Goal: Task Accomplishment & Management: Use online tool/utility

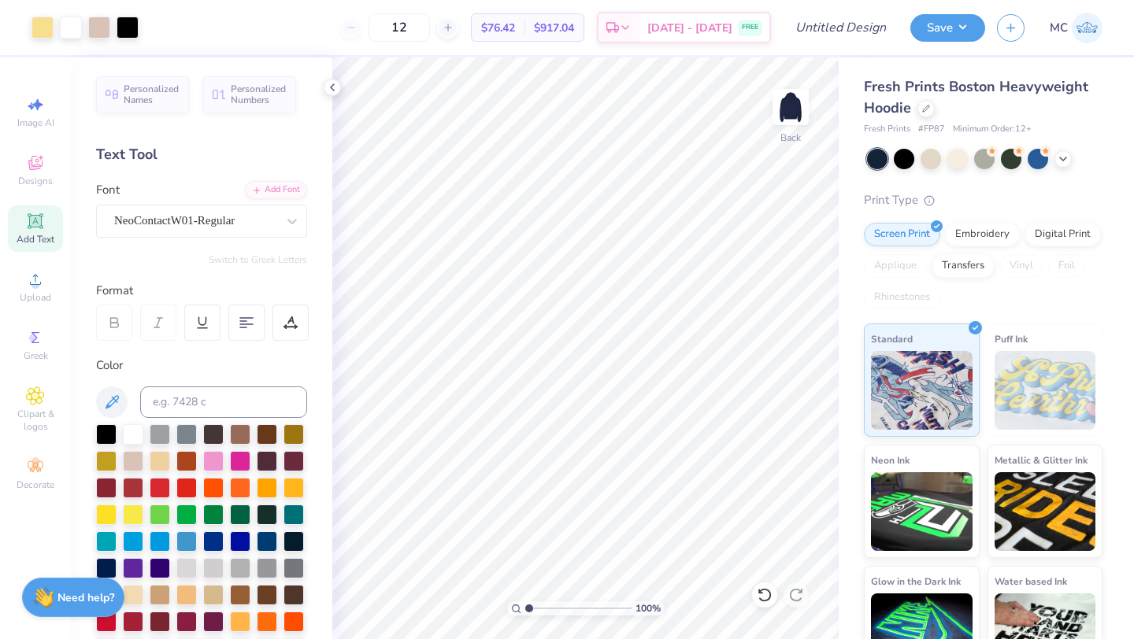
scroll to position [463, 0]
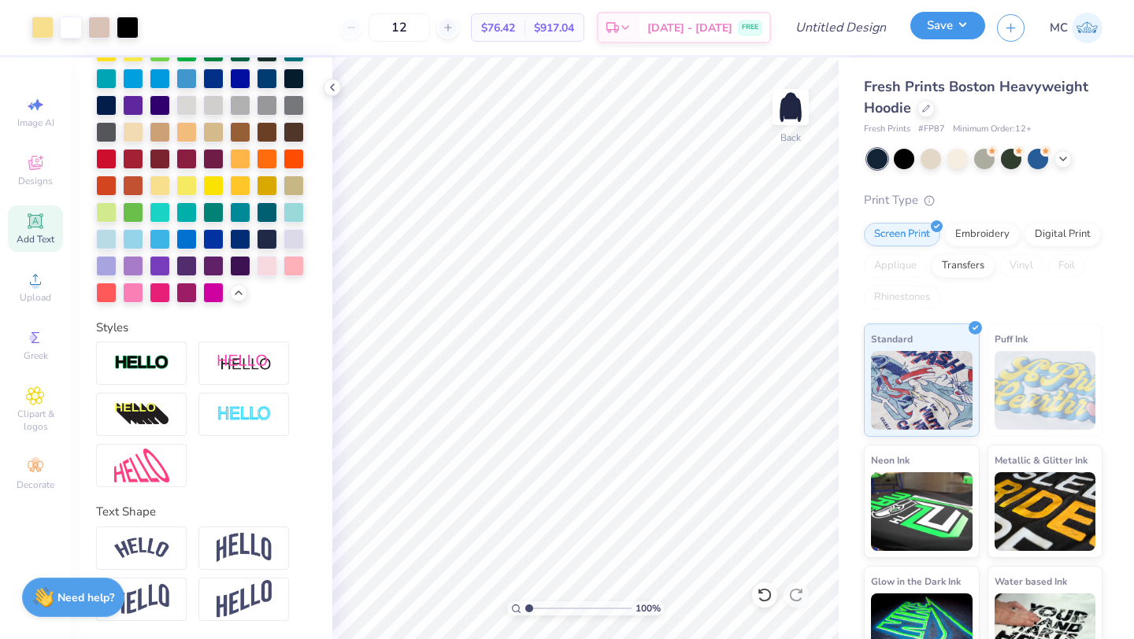
click at [963, 30] on button "Save" at bounding box center [947, 26] width 75 height 28
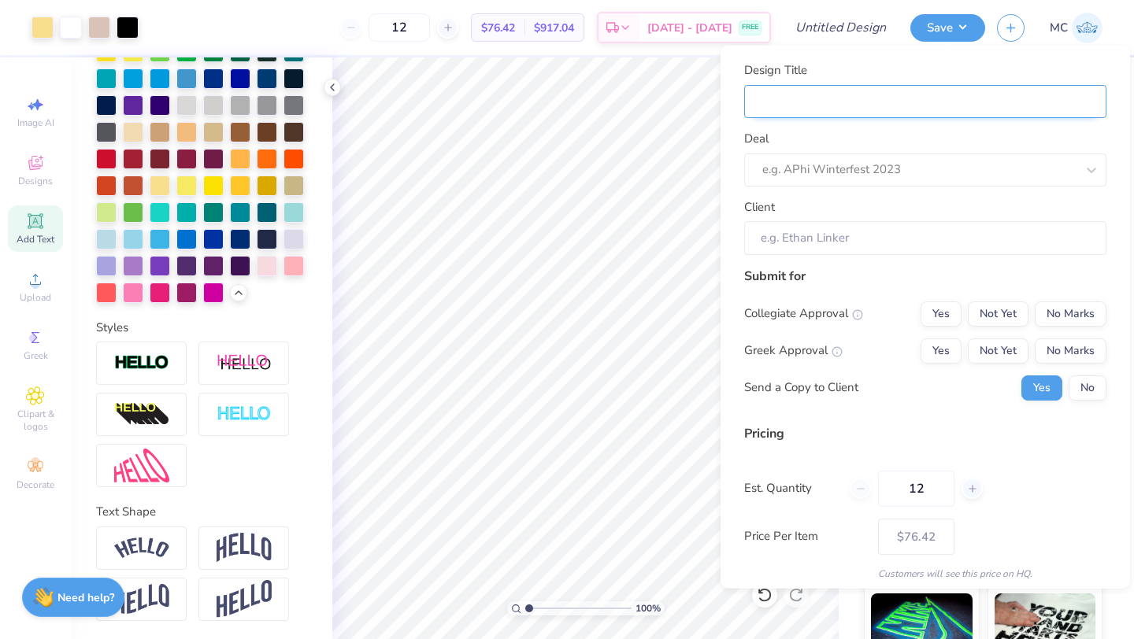
click at [778, 94] on input "Design Title" at bounding box center [925, 101] width 362 height 34
type input "c"
type input "ch"
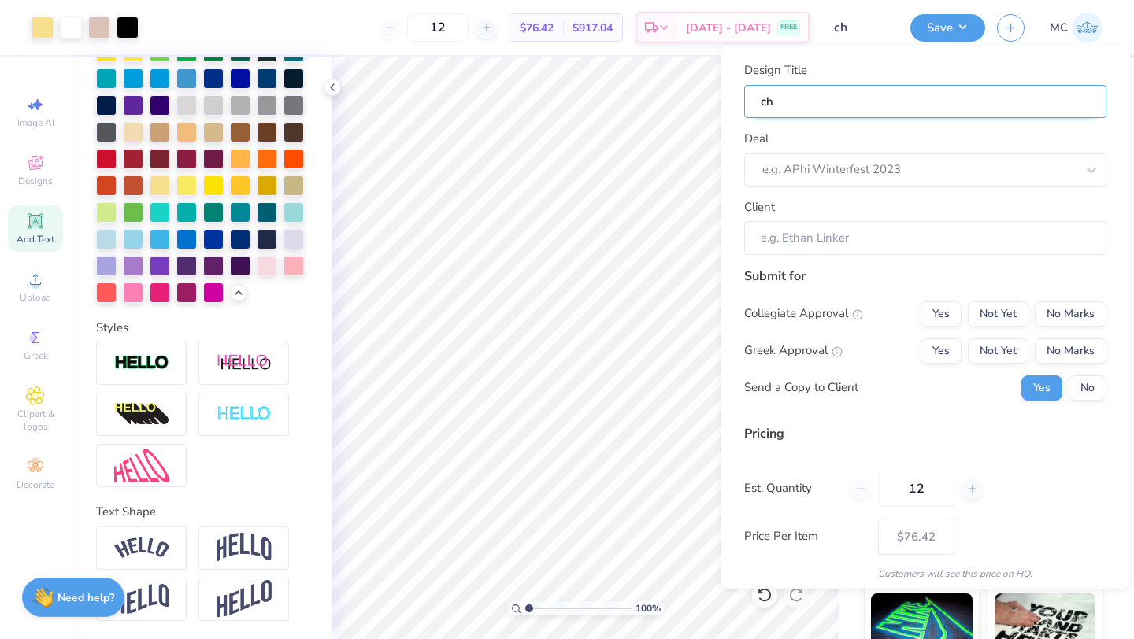
type input "chi"
type input "chi o"
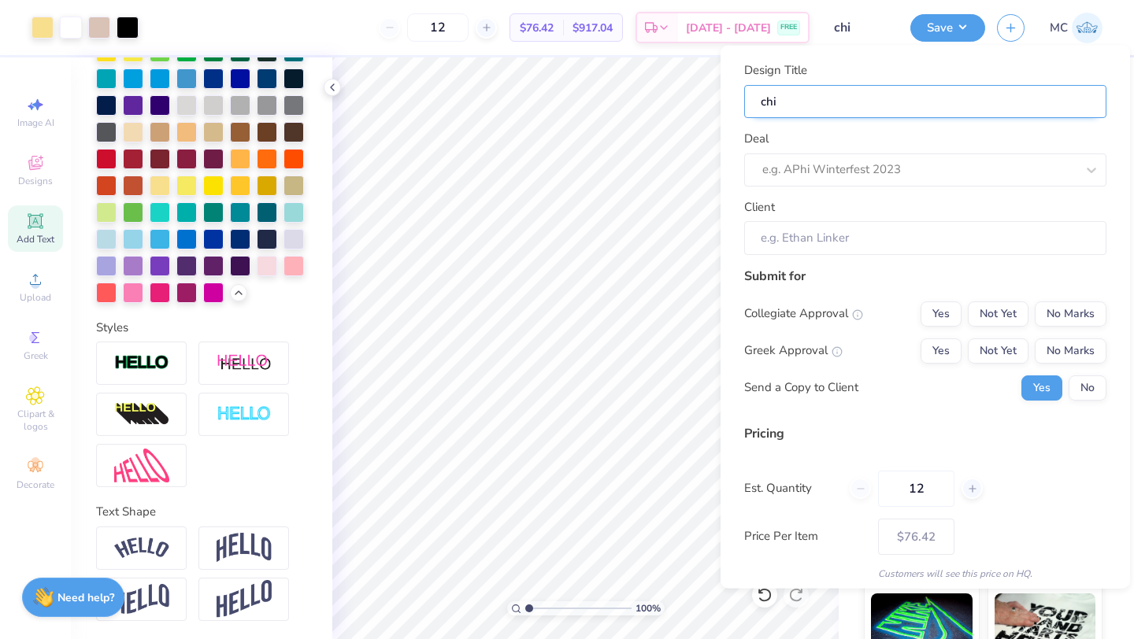
type input "chi o"
type input "chi"
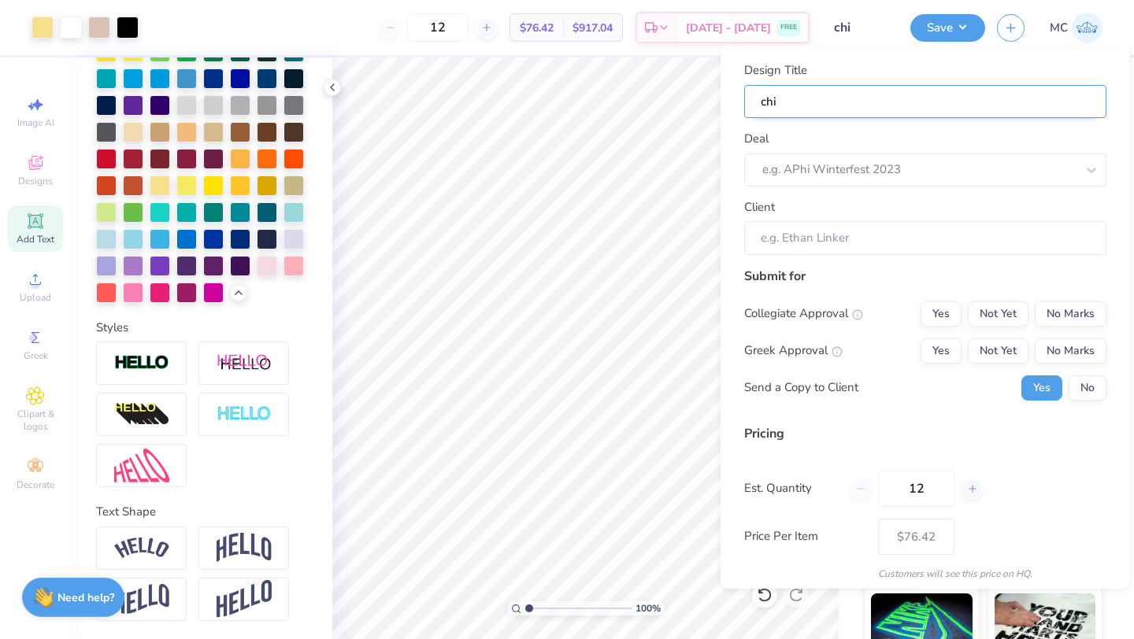
type input "ch"
type input "c"
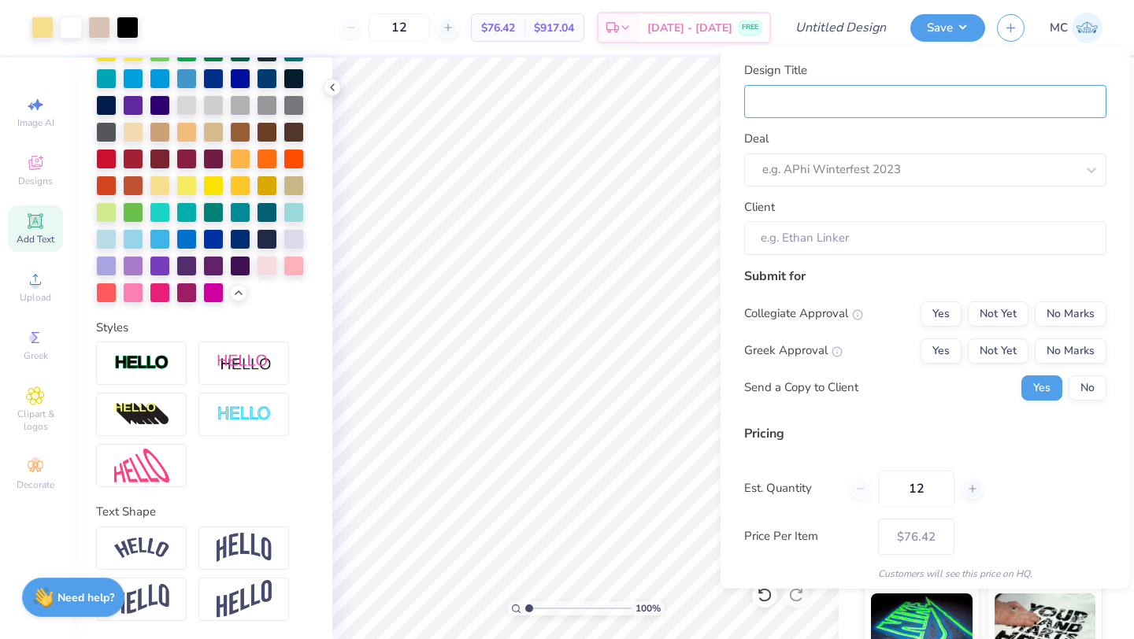
type input "c"
type input "ch"
type input "chi"
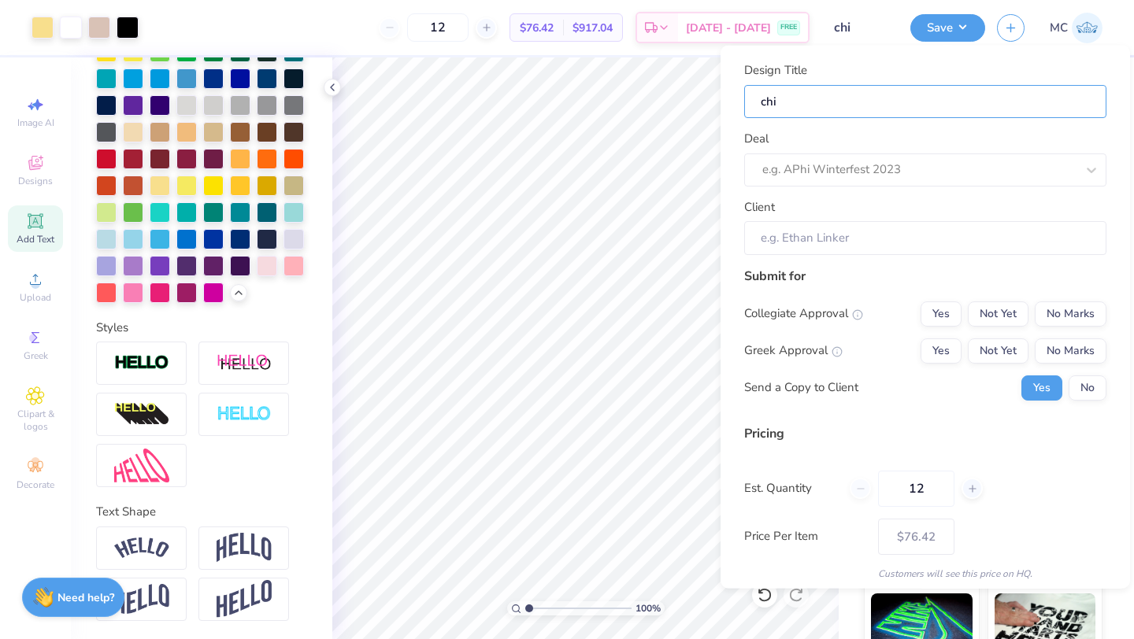
type input "chi"
type input "chi o"
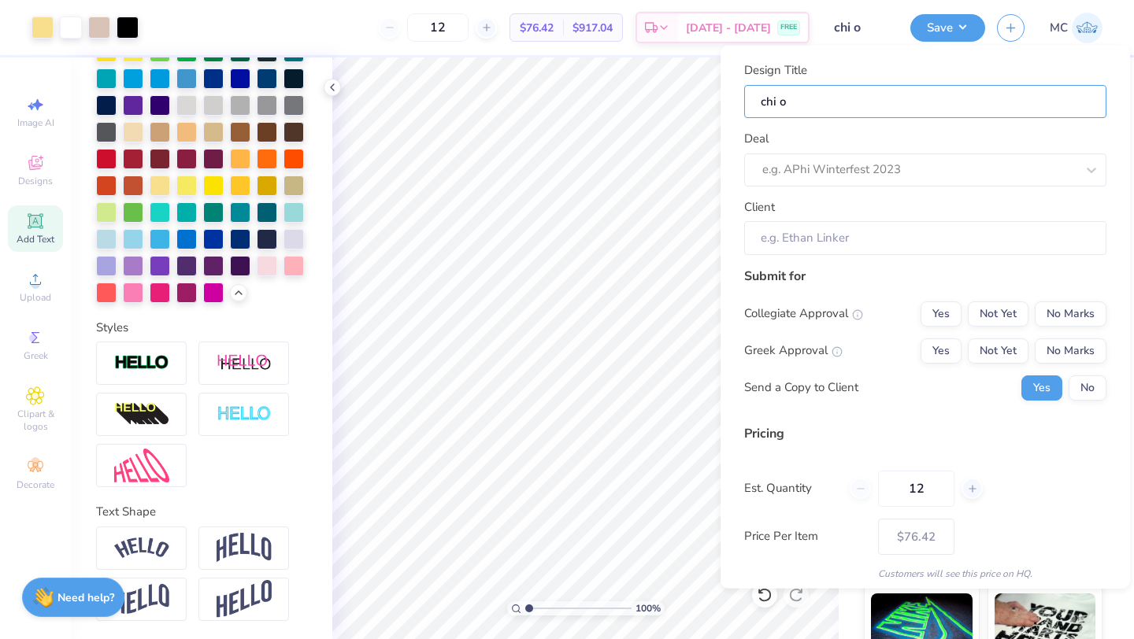
type input "chi o"
type input "chi o n"
type input "chi o"
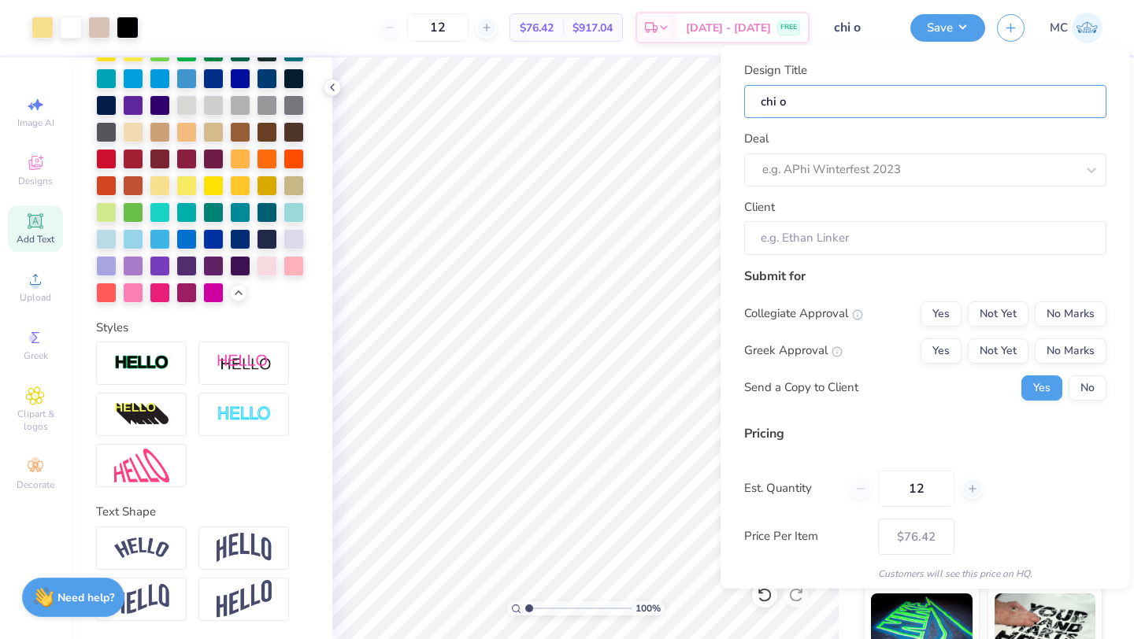
type input "chi o"
type input "chi"
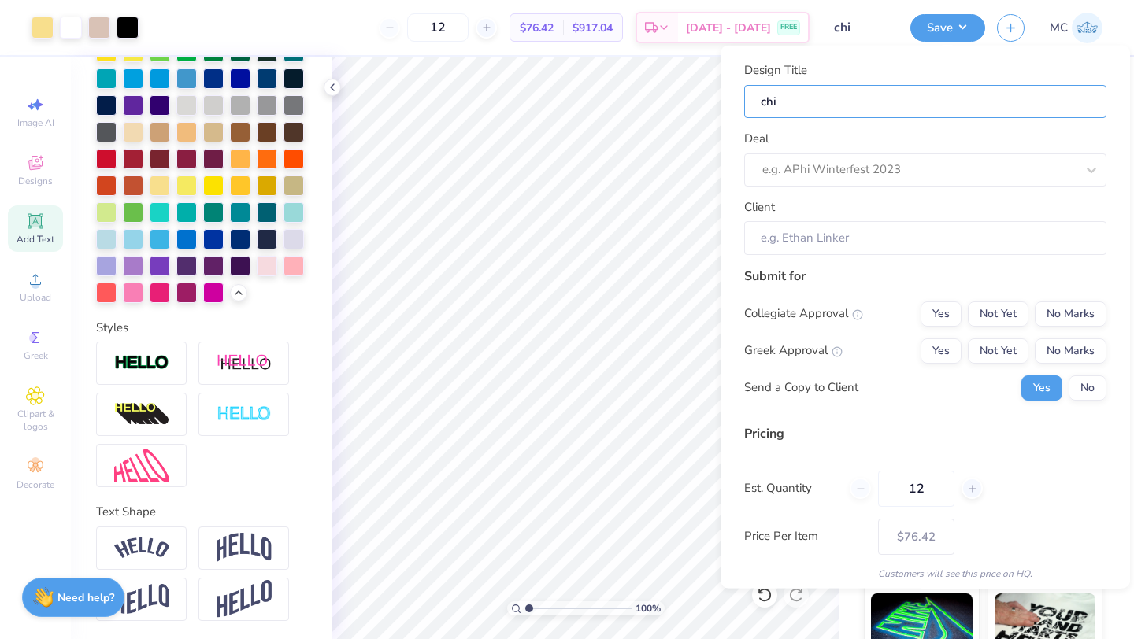
type input "chi"
type input "ch"
type input "c"
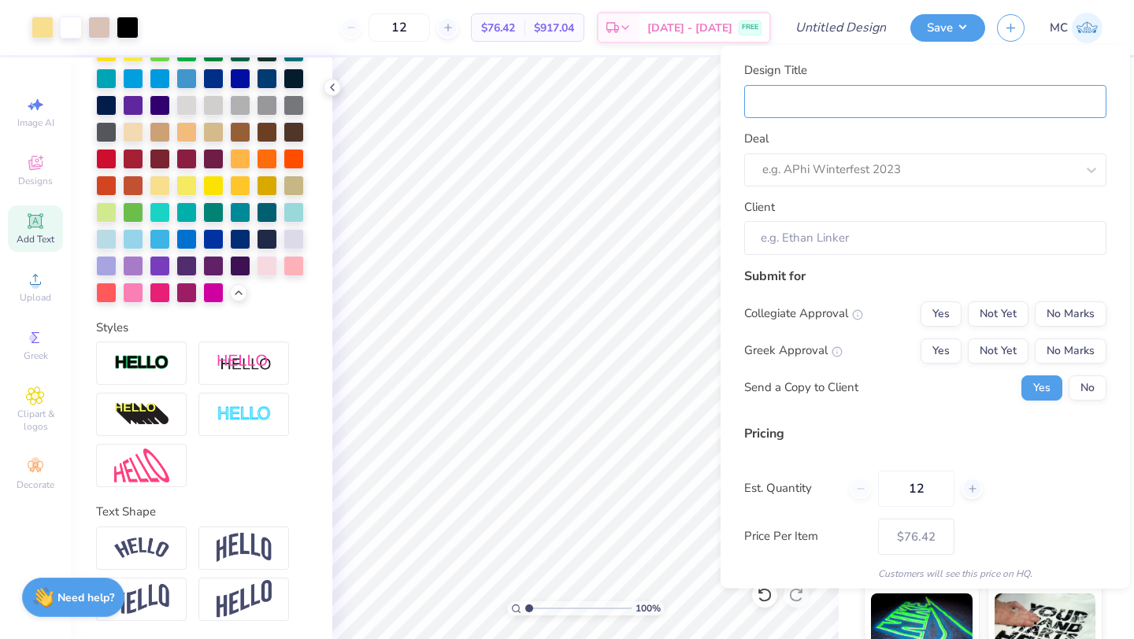
type input "s"
type input "se"
type input "set"
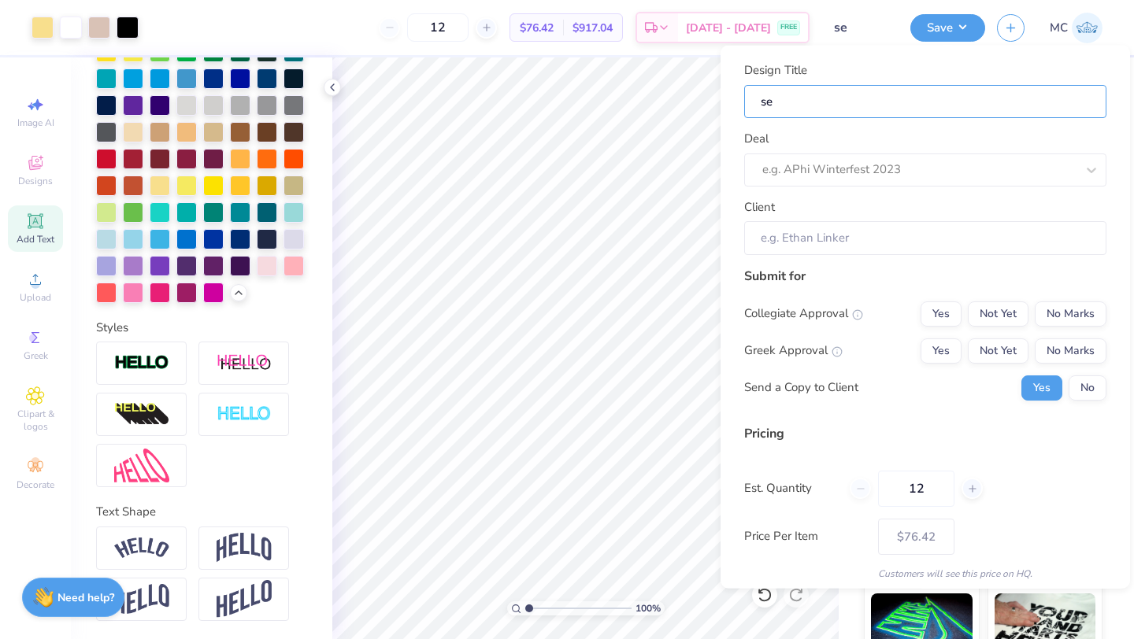
type input "set"
type input "set 1"
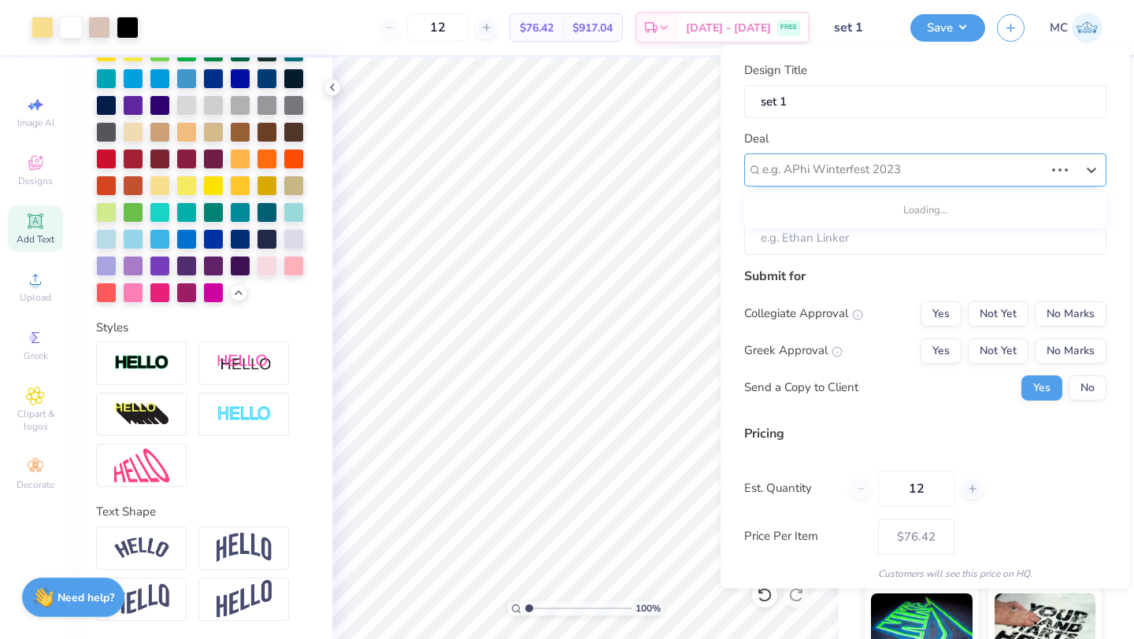
click at [781, 172] on div at bounding box center [903, 169] width 282 height 21
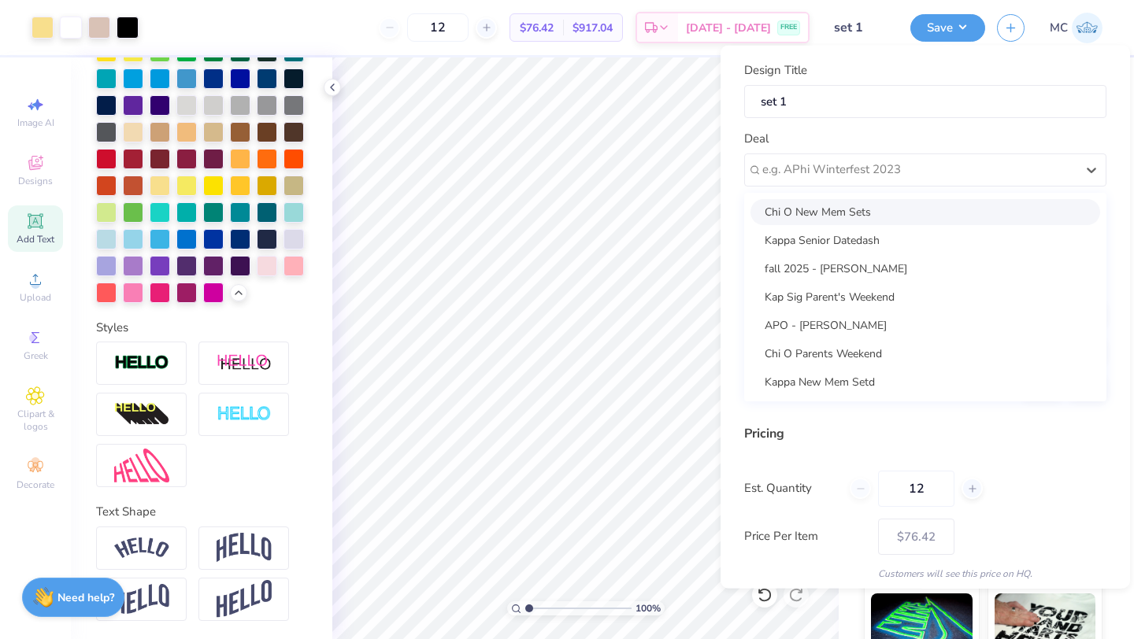
click at [787, 208] on div "Chi O New Mem Sets" at bounding box center [924, 211] width 349 height 26
type input "Delaney Lantz"
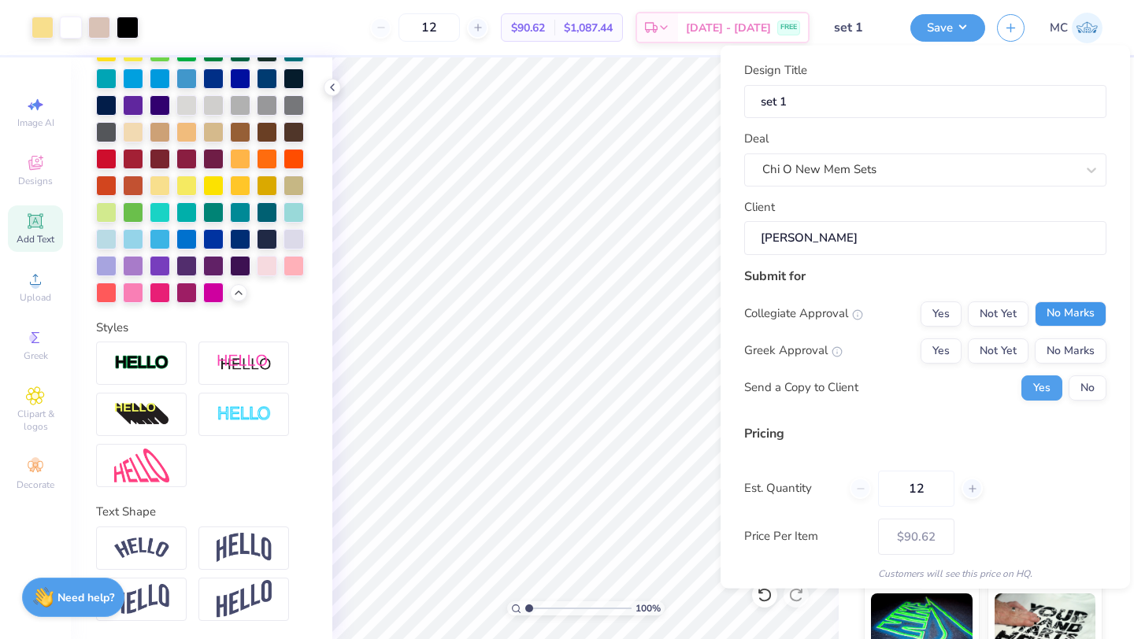
click at [1059, 313] on button "No Marks" at bounding box center [1070, 313] width 72 height 25
click at [932, 346] on button "Yes" at bounding box center [940, 350] width 41 height 25
click at [1084, 385] on button "No" at bounding box center [1087, 387] width 38 height 25
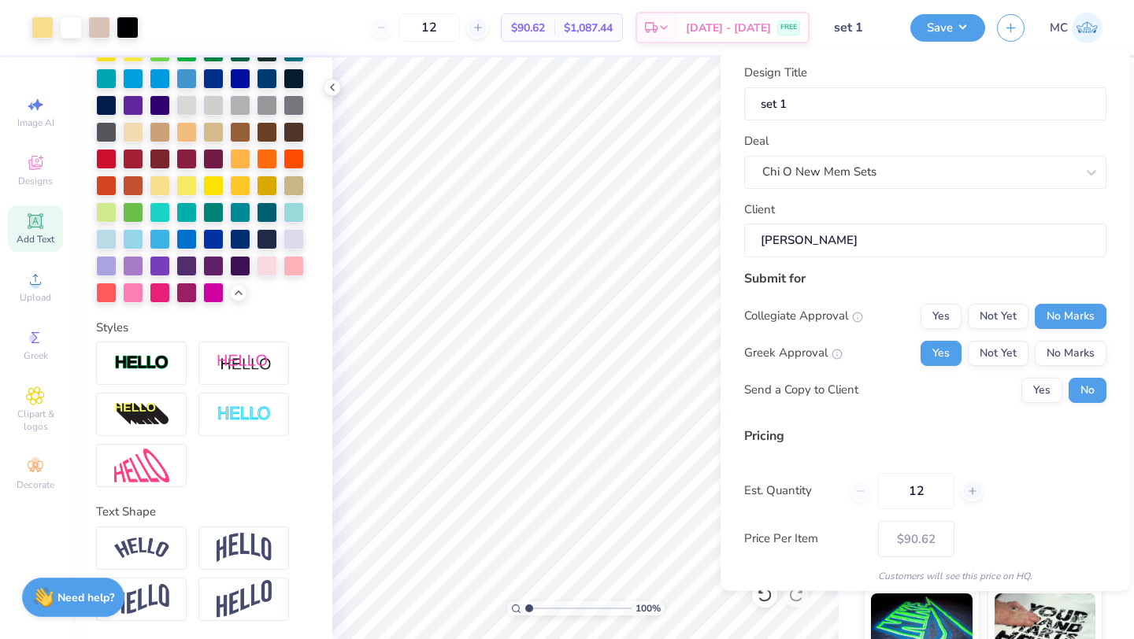
scroll to position [57, 0]
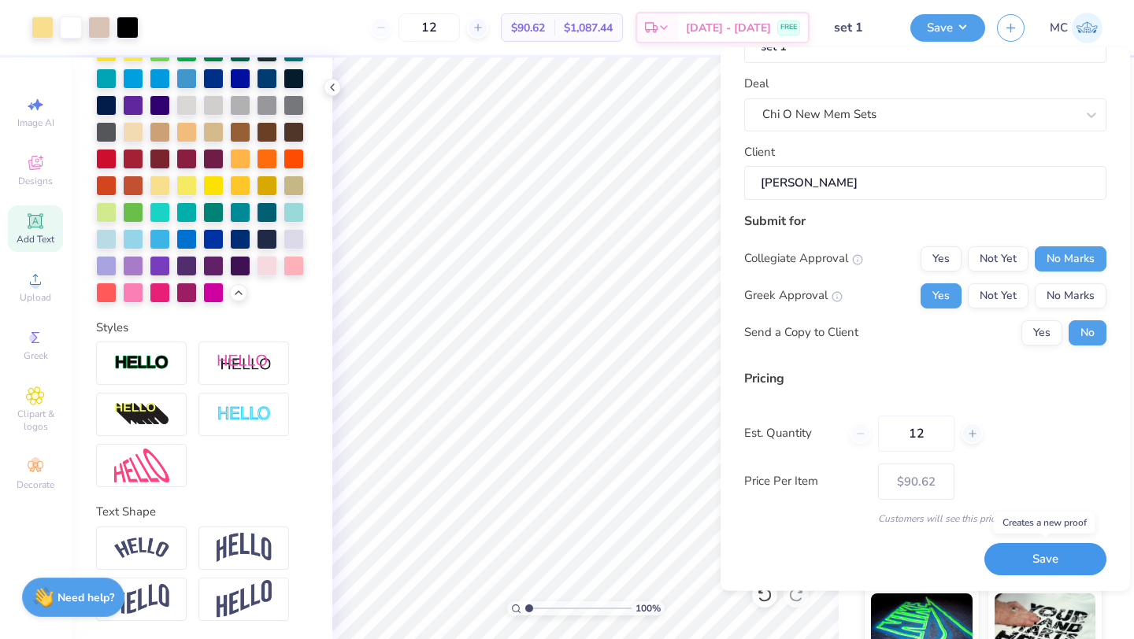
click at [1048, 566] on button "Save" at bounding box center [1045, 560] width 122 height 32
type input "– –"
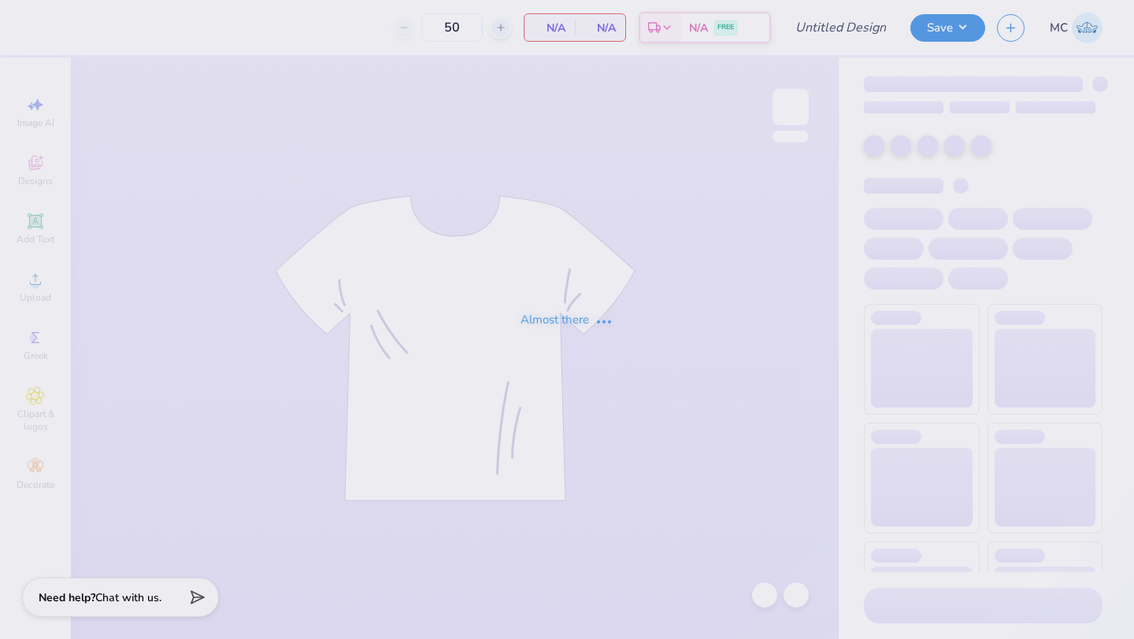
type input "mockneck #6"
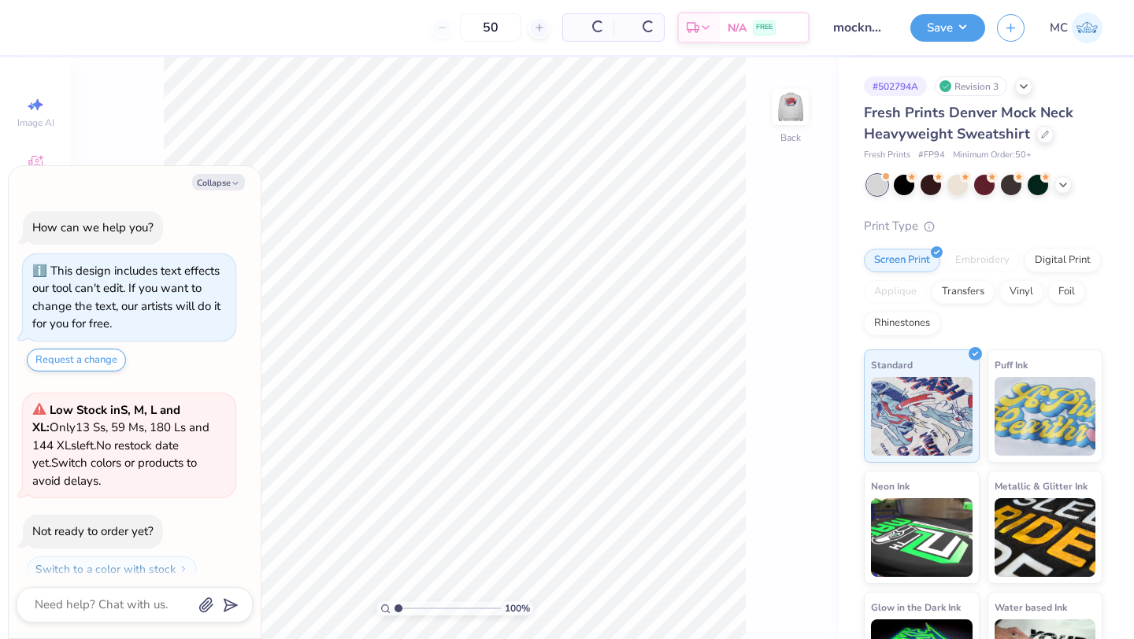
scroll to position [44, 0]
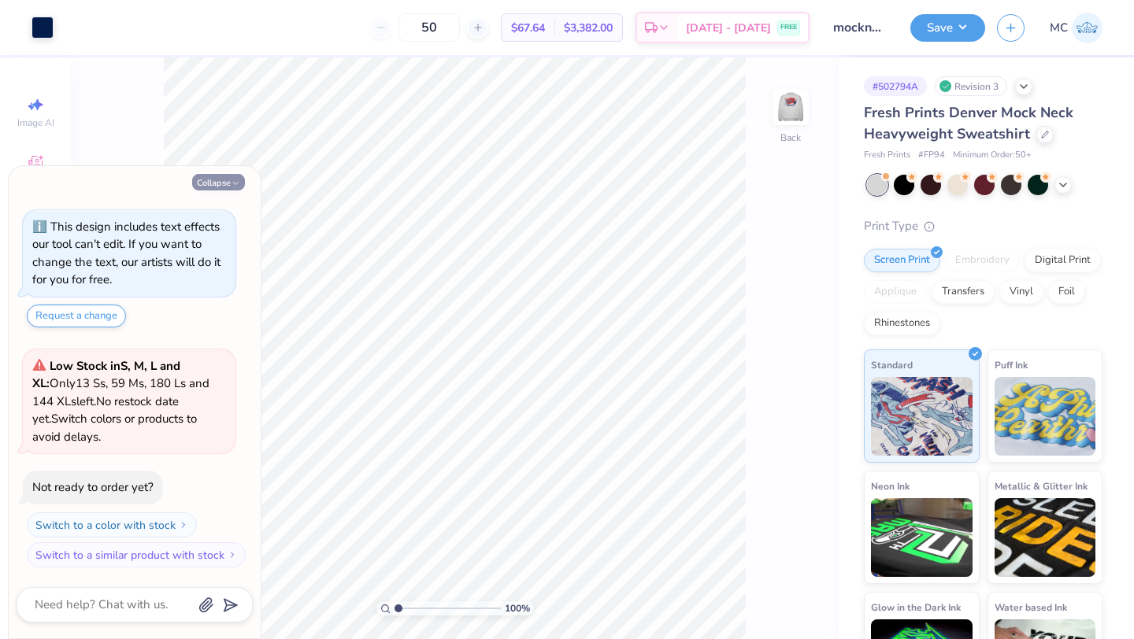
click at [205, 187] on button "Collapse" at bounding box center [218, 182] width 53 height 17
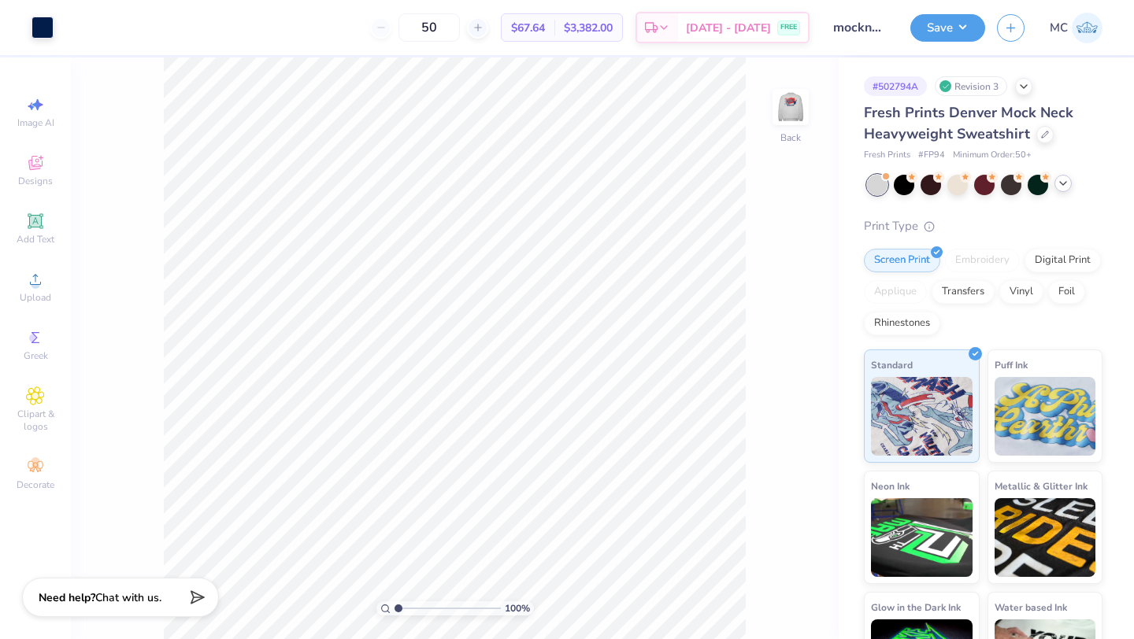
click at [1061, 187] on icon at bounding box center [1062, 183] width 13 height 13
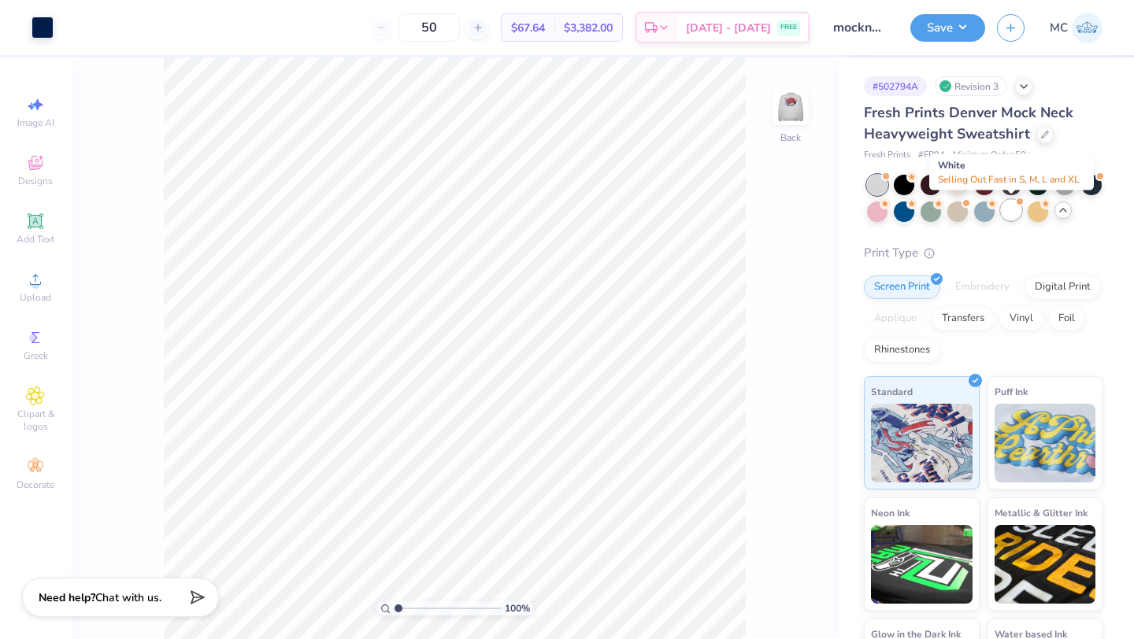
click at [1008, 215] on div at bounding box center [1010, 210] width 20 height 20
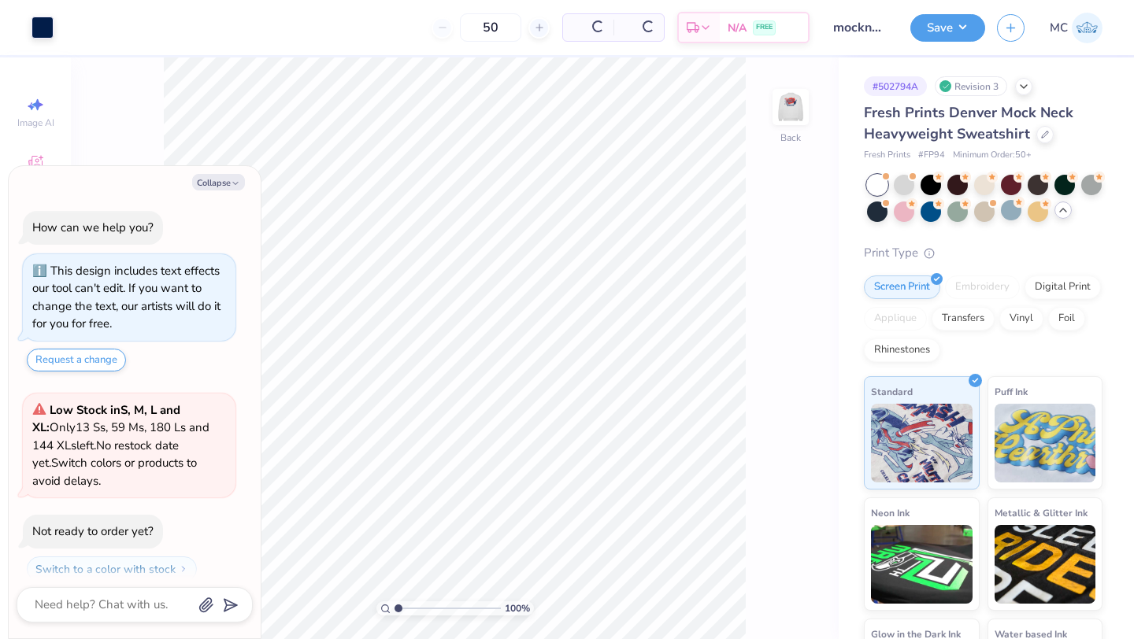
scroll to position [284, 0]
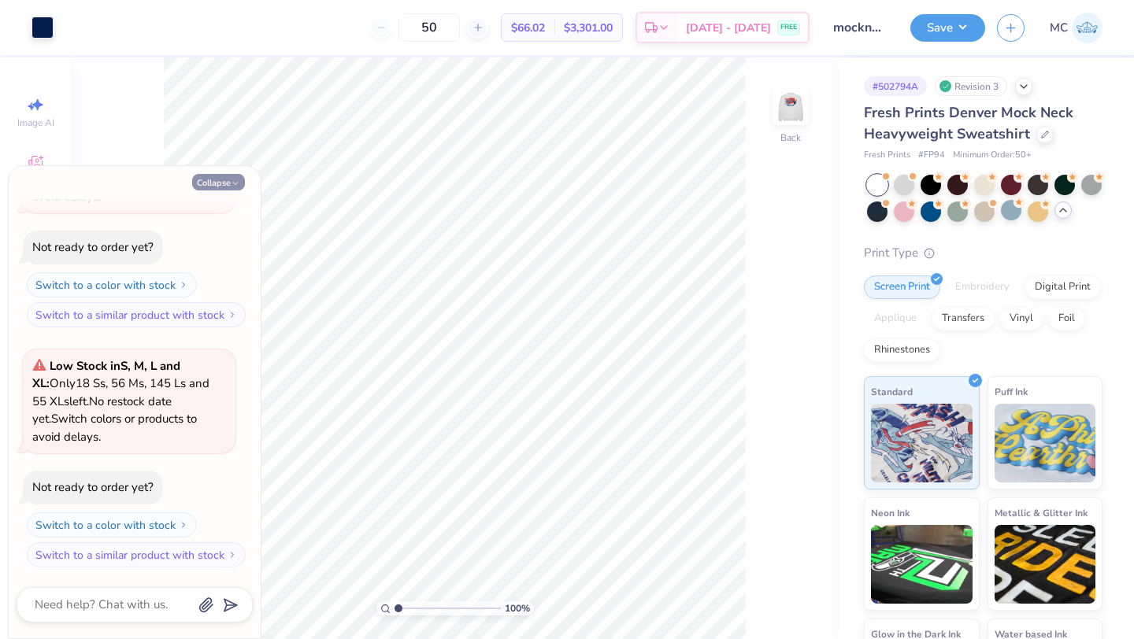
click at [218, 178] on button "Collapse" at bounding box center [218, 182] width 53 height 17
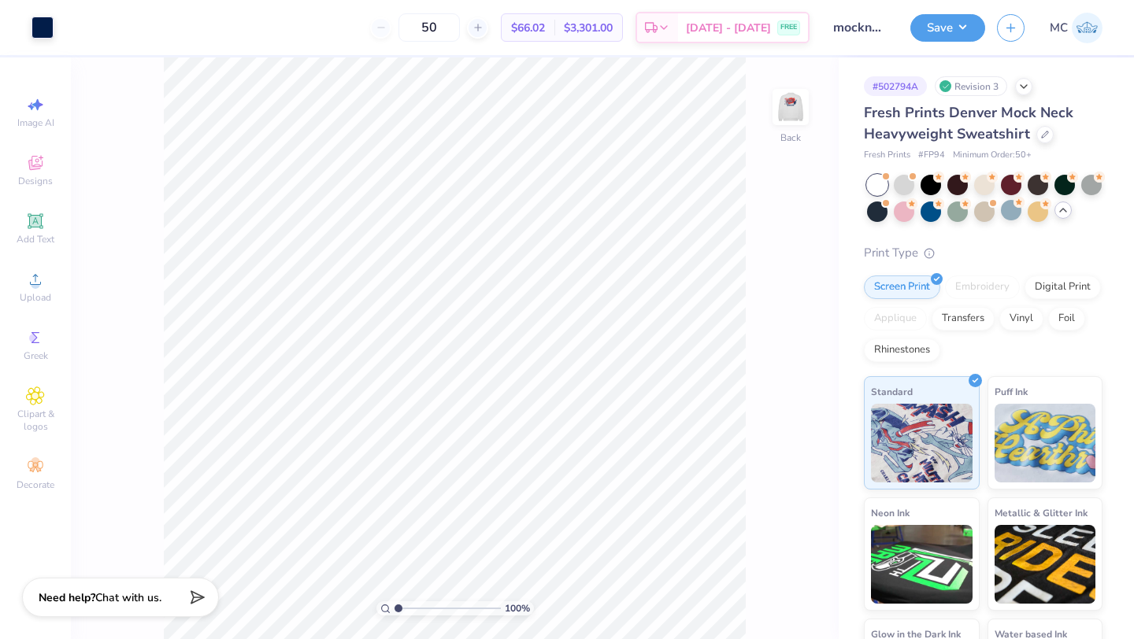
click at [788, 76] on div "100 % Back" at bounding box center [454, 348] width 767 height 582
click at [788, 113] on img at bounding box center [790, 107] width 63 height 63
click at [876, 214] on div at bounding box center [877, 210] width 20 height 20
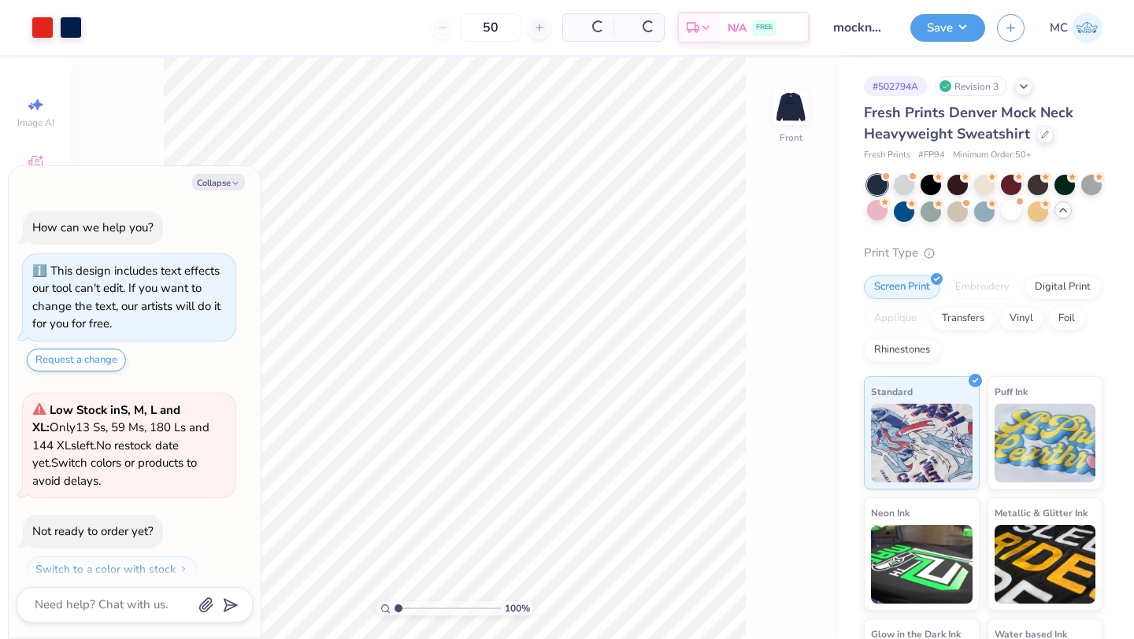
scroll to position [507, 0]
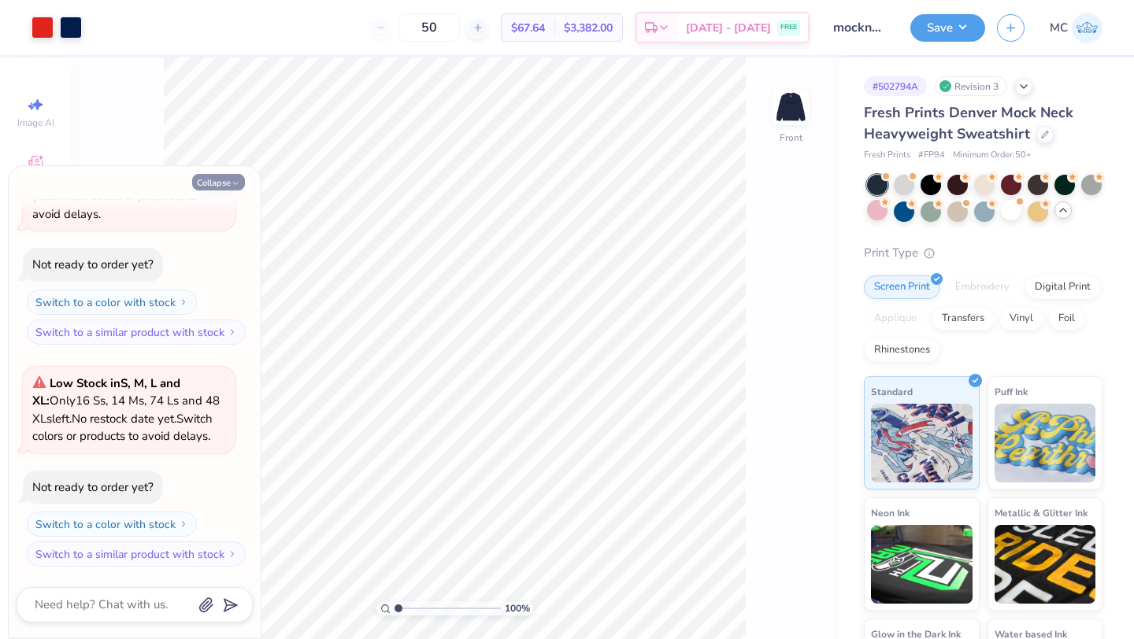
click at [209, 179] on button "Collapse" at bounding box center [218, 182] width 53 height 17
type textarea "x"
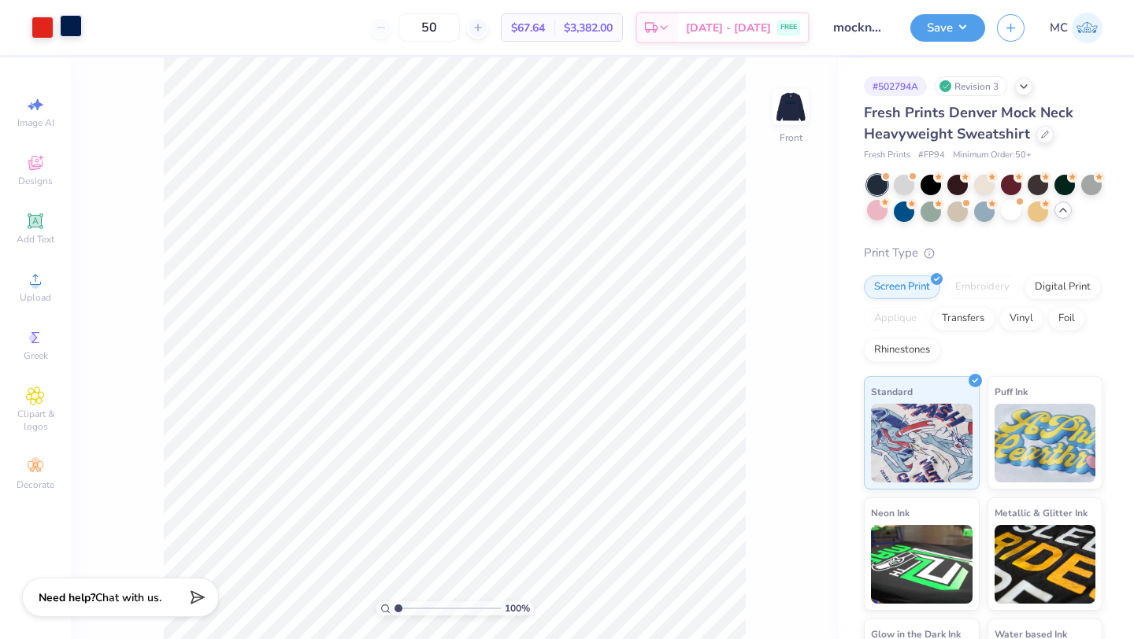
click at [68, 31] on div at bounding box center [71, 26] width 22 height 22
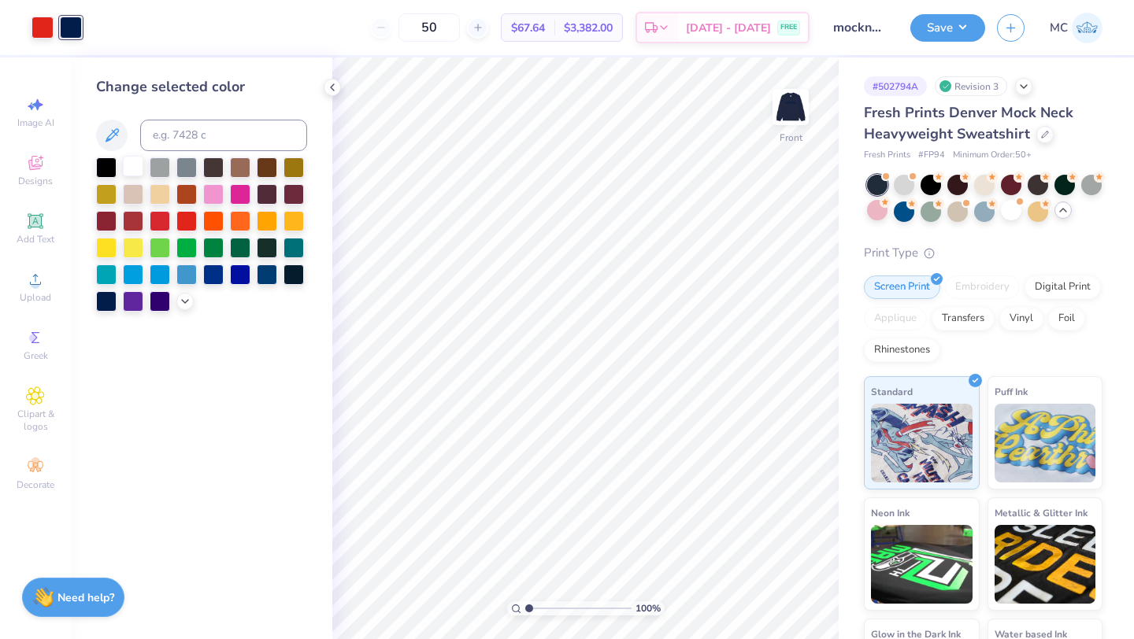
click at [130, 164] on div at bounding box center [133, 166] width 20 height 20
click at [792, 109] on img at bounding box center [790, 107] width 63 height 63
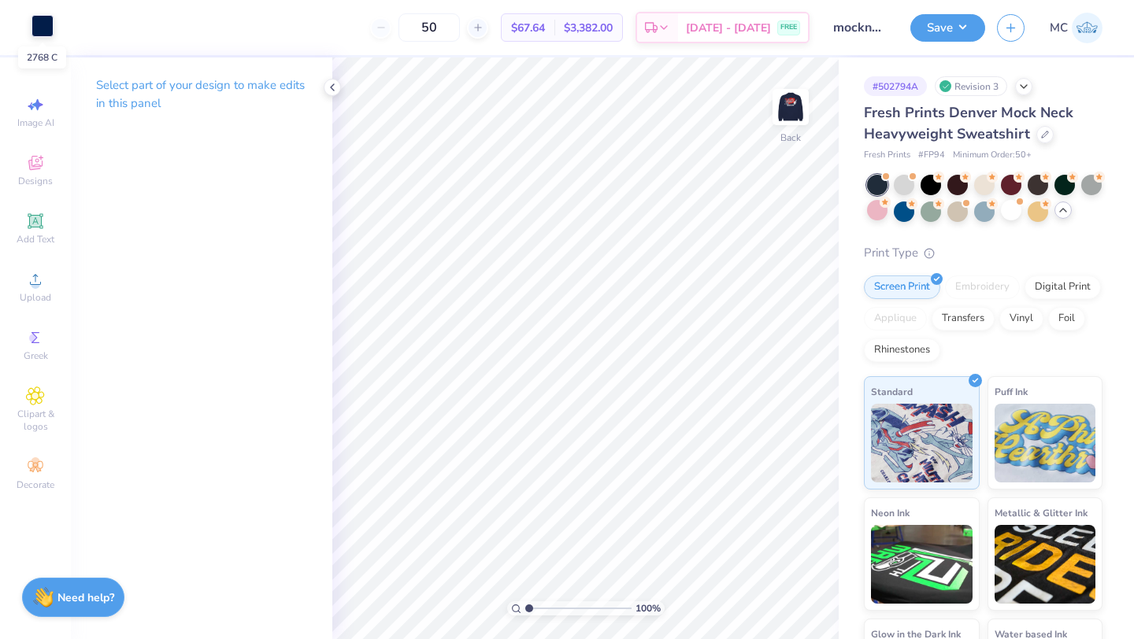
click at [40, 28] on div at bounding box center [42, 26] width 22 height 22
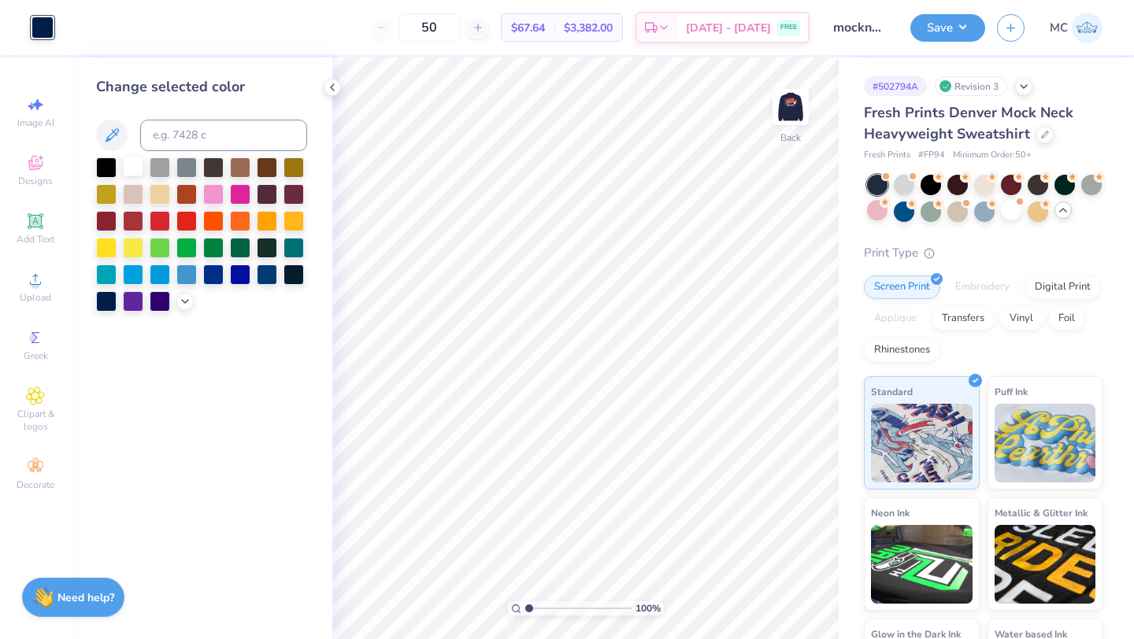
click at [130, 166] on div at bounding box center [133, 166] width 20 height 20
click at [337, 83] on icon at bounding box center [332, 87] width 13 height 13
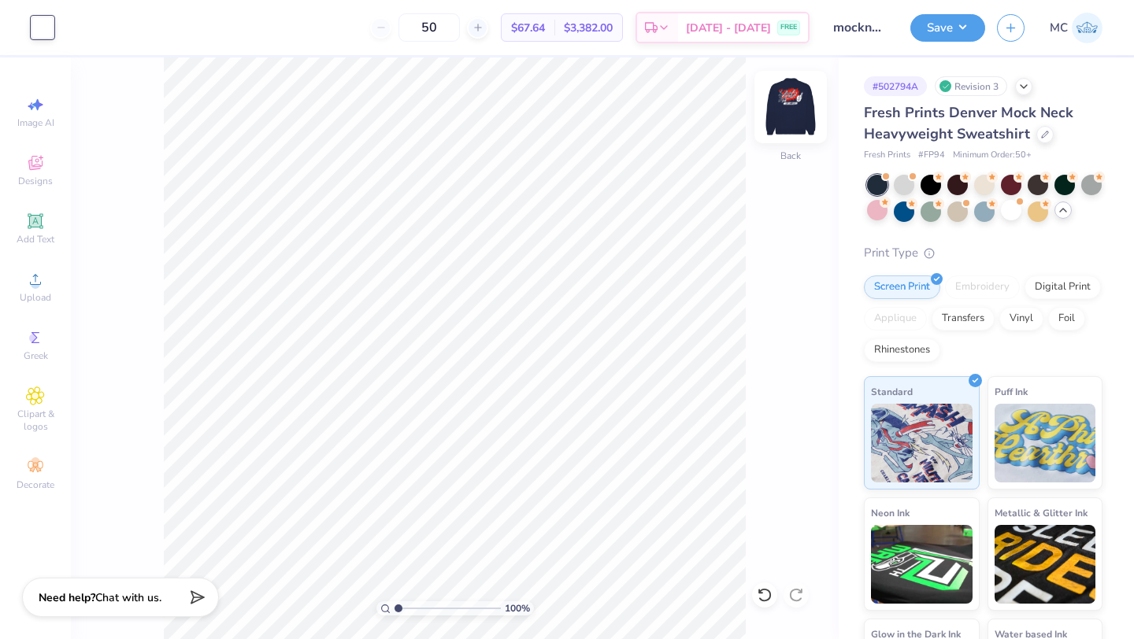
click at [802, 113] on img at bounding box center [790, 107] width 63 height 63
click at [936, 37] on button "Save" at bounding box center [947, 26] width 75 height 28
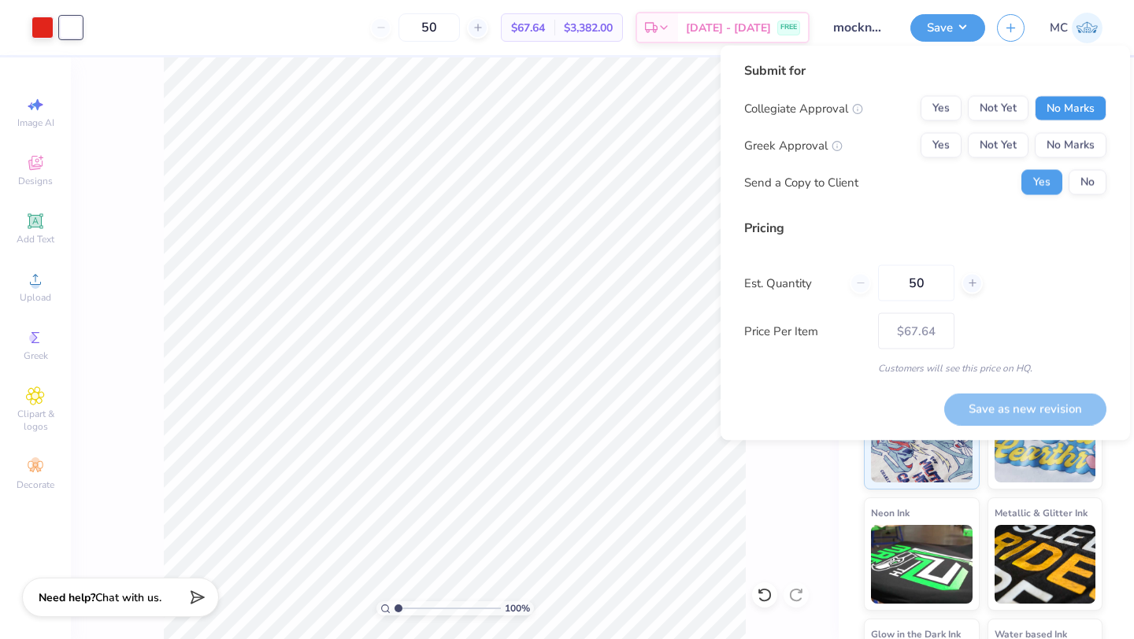
click at [1059, 105] on button "No Marks" at bounding box center [1070, 108] width 72 height 25
click at [920, 143] on button "Yes" at bounding box center [940, 145] width 41 height 25
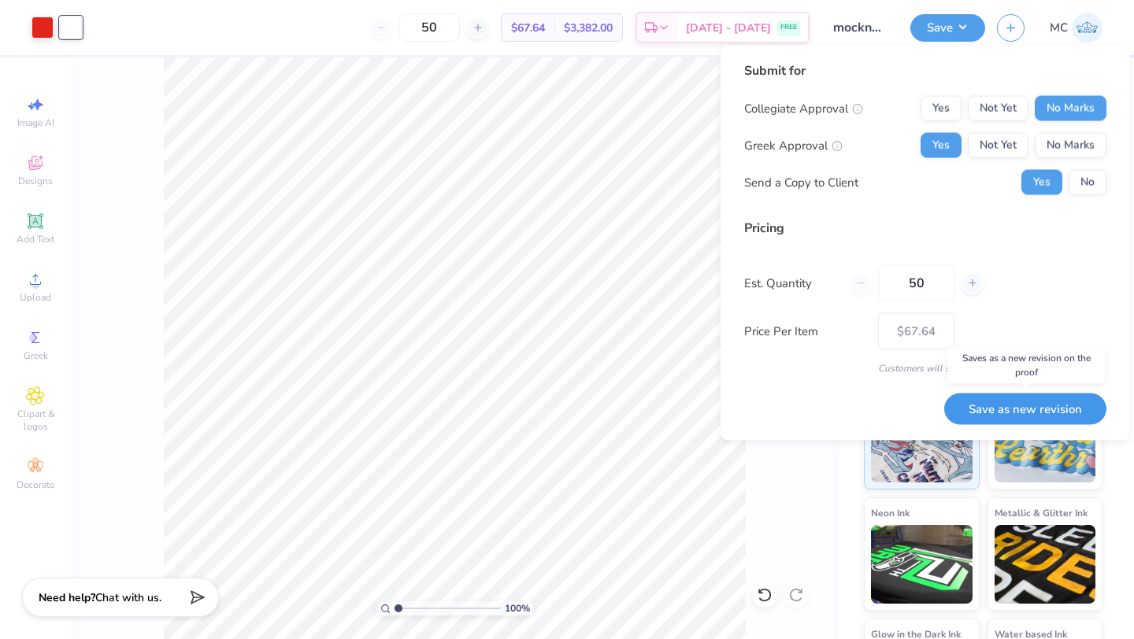
click at [1014, 416] on button "Save as new revision" at bounding box center [1025, 409] width 162 height 32
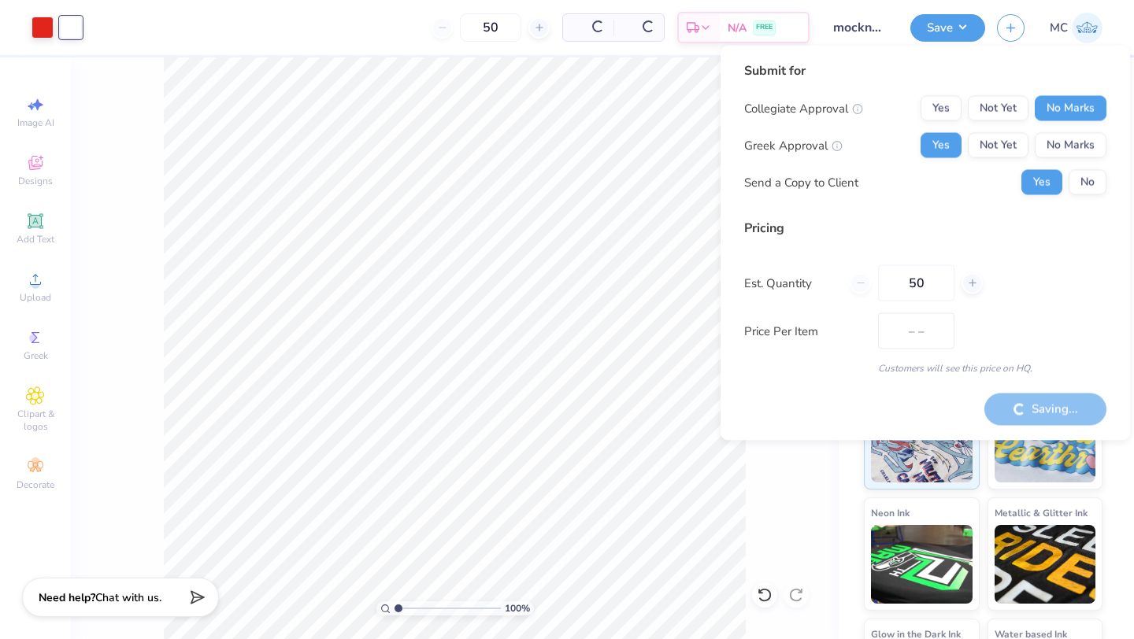
type input "$67.64"
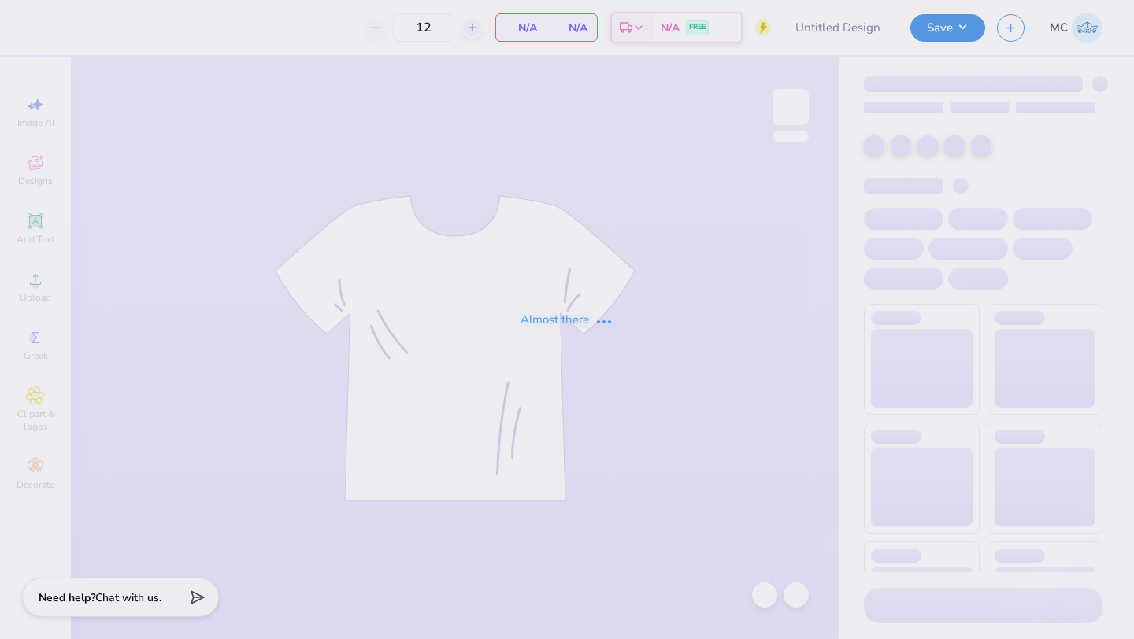
type input "option 3"
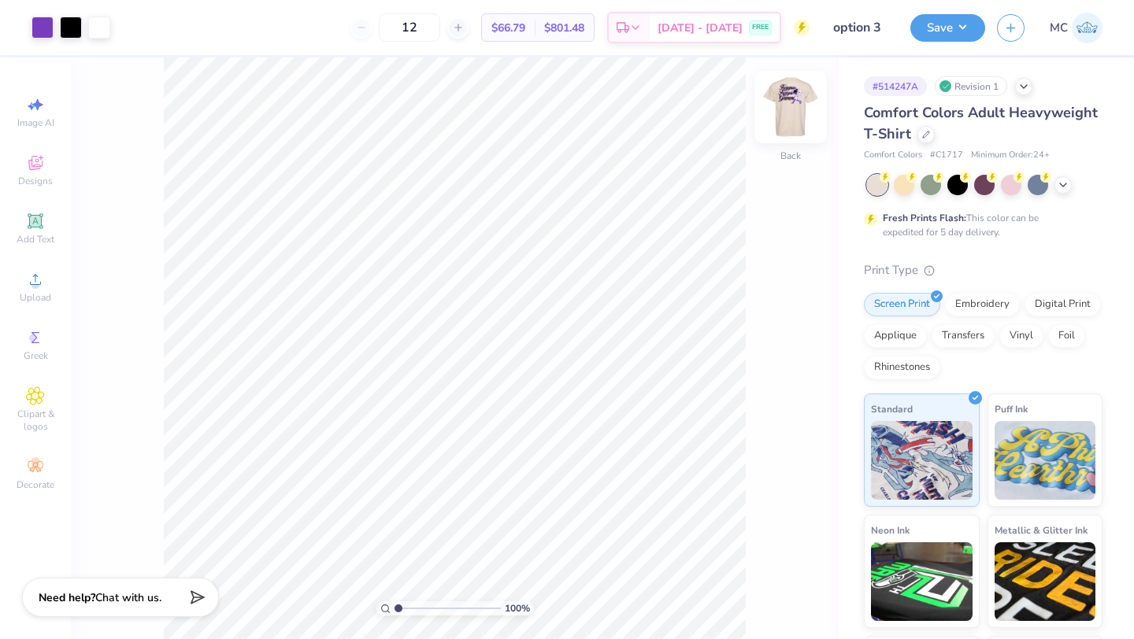
click at [795, 109] on img at bounding box center [790, 107] width 63 height 63
type input "14.94"
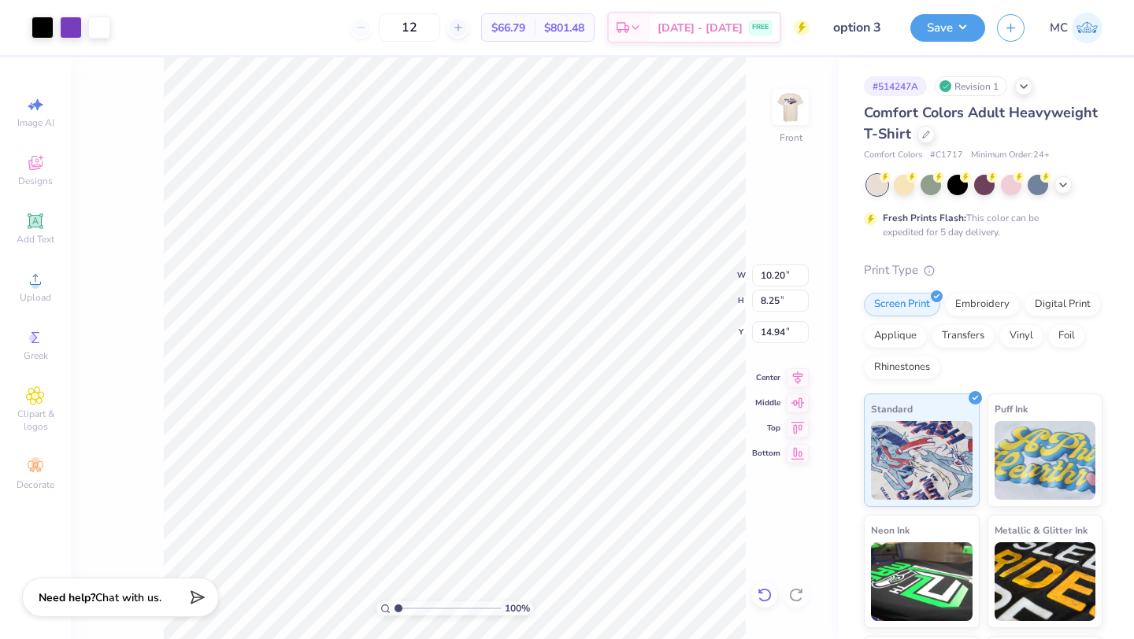
click at [770, 585] on div at bounding box center [764, 594] width 25 height 25
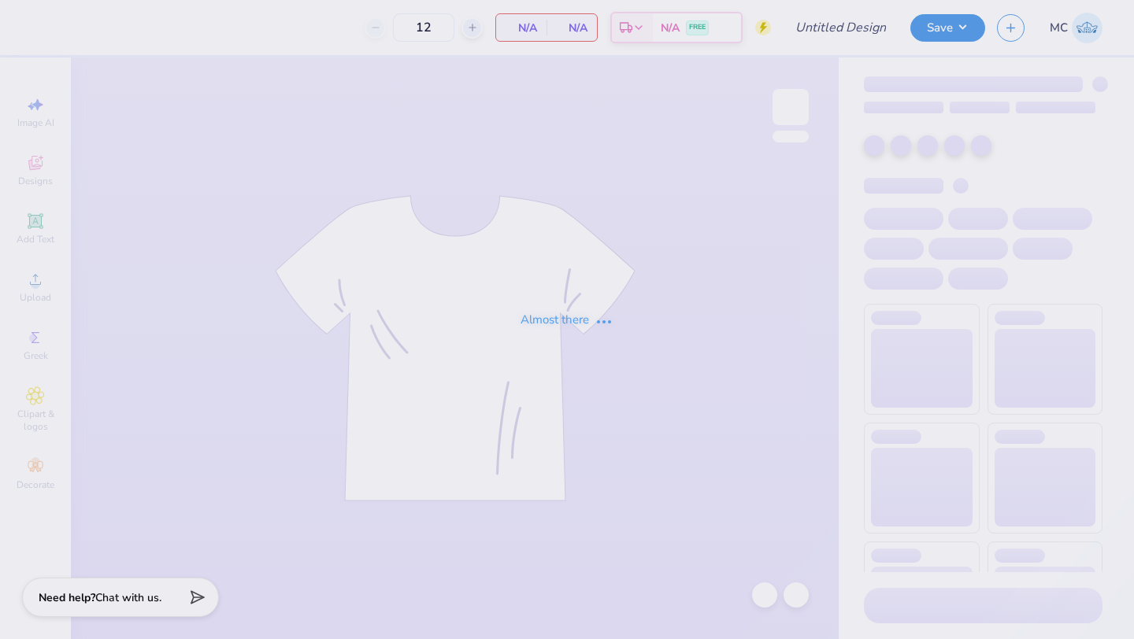
type input "Rockies Option 1"
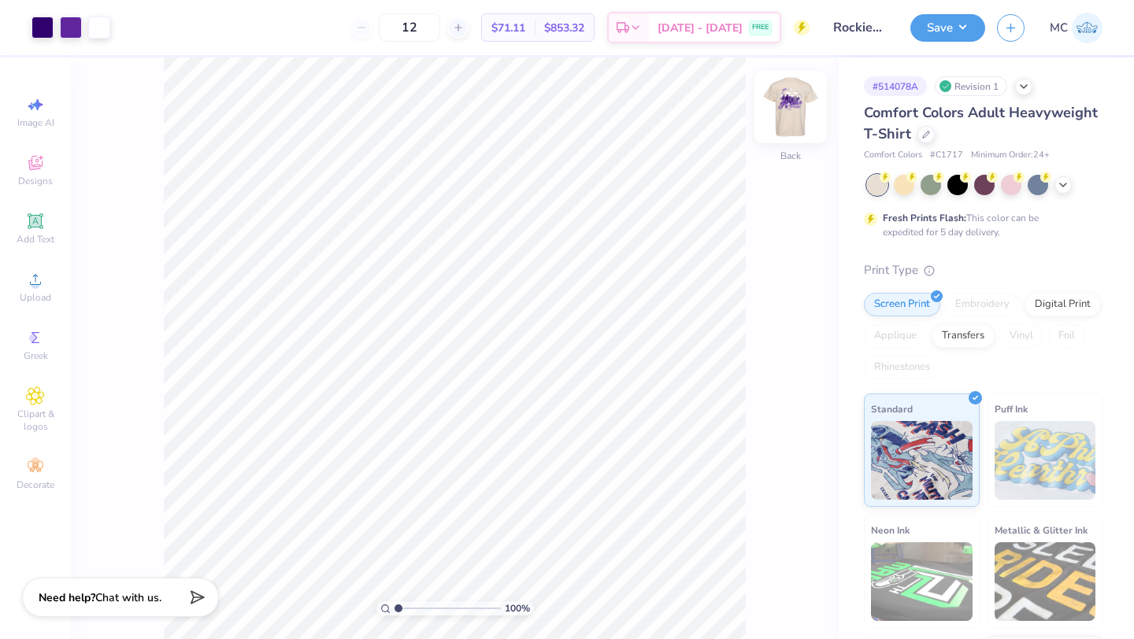
click at [801, 105] on img at bounding box center [790, 107] width 63 height 63
click at [791, 114] on img at bounding box center [790, 107] width 63 height 63
click at [786, 100] on img at bounding box center [790, 107] width 63 height 63
click at [786, 104] on img at bounding box center [790, 107] width 63 height 63
click at [936, 29] on button "Save" at bounding box center [947, 26] width 75 height 28
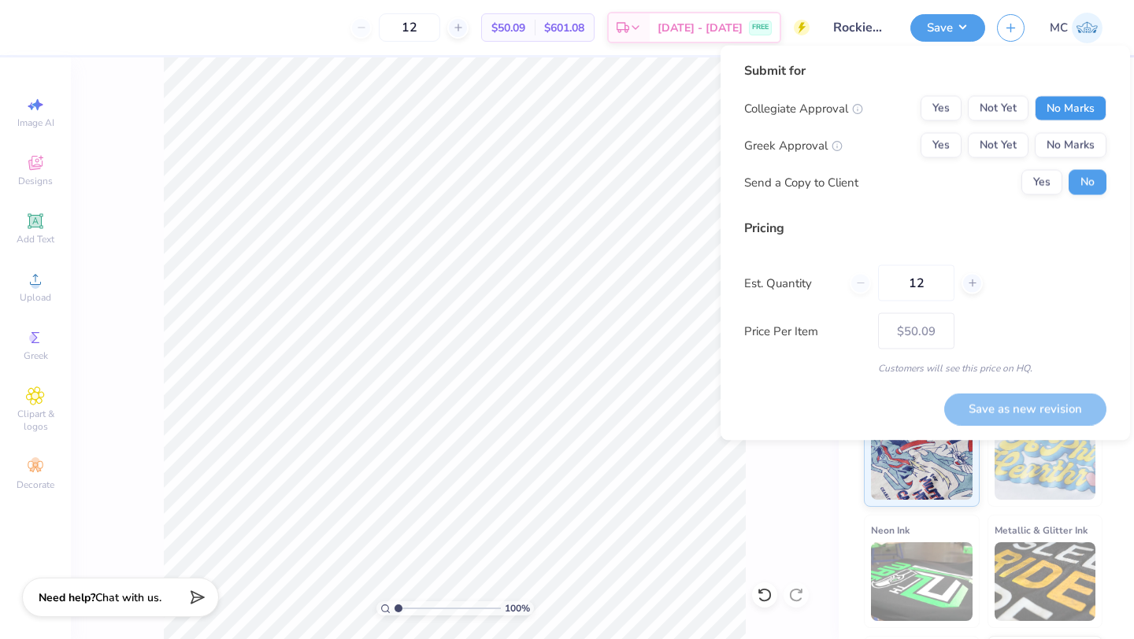
click at [1086, 112] on button "No Marks" at bounding box center [1070, 108] width 72 height 25
click at [945, 152] on button "Yes" at bounding box center [940, 145] width 41 height 25
click at [987, 412] on button "Save as new revision" at bounding box center [1025, 409] width 162 height 32
type input "$50.09"
